Goal: Information Seeking & Learning: Learn about a topic

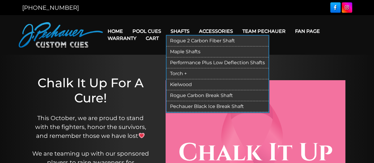
click at [187, 39] on link "Rogue 2 Carbon Fiber Shaft" at bounding box center [217, 40] width 102 height 11
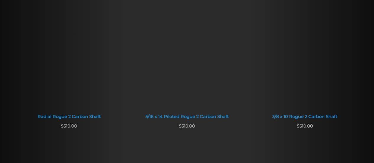
scroll to position [414, 0]
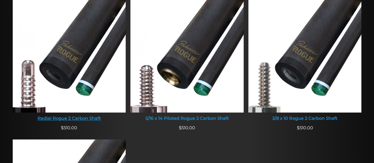
click at [96, 49] on img at bounding box center [69, 52] width 113 height 120
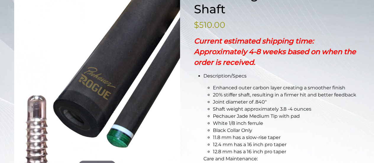
scroll to position [99, 0]
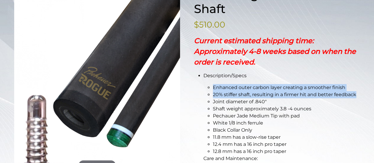
drag, startPoint x: 214, startPoint y: 88, endPoint x: 357, endPoint y: 95, distance: 143.0
click at [357, 95] on ul "Enhanced outer carbon layer creating a smoother finish 20% stiffer shaft, resul…" at bounding box center [281, 119] width 157 height 71
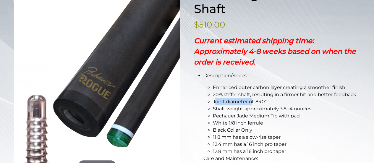
drag, startPoint x: 216, startPoint y: 102, endPoint x: 252, endPoint y: 103, distance: 36.1
click at [252, 103] on span "Joint diameter of .840″" at bounding box center [240, 102] width 54 height 6
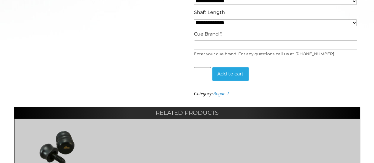
scroll to position [0, 0]
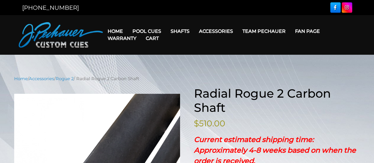
click at [118, 40] on link "Warranty" at bounding box center [122, 38] width 38 height 15
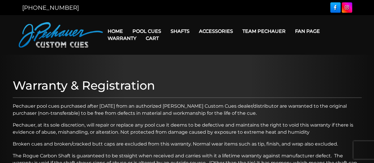
click at [112, 30] on link "Home" at bounding box center [115, 31] width 25 height 15
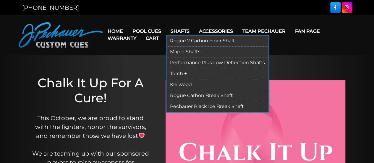
click at [182, 40] on link "Rogue 2 Carbon Fiber Shaft" at bounding box center [217, 40] width 102 height 11
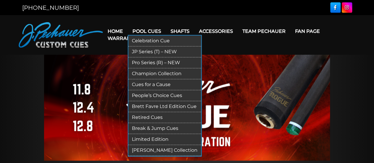
click at [160, 136] on link "Limited Edition" at bounding box center [164, 139] width 73 height 11
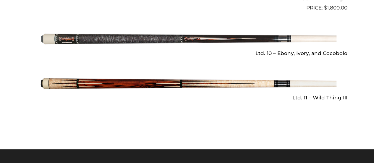
scroll to position [896, 0]
